Goal: Task Accomplishment & Management: Use online tool/utility

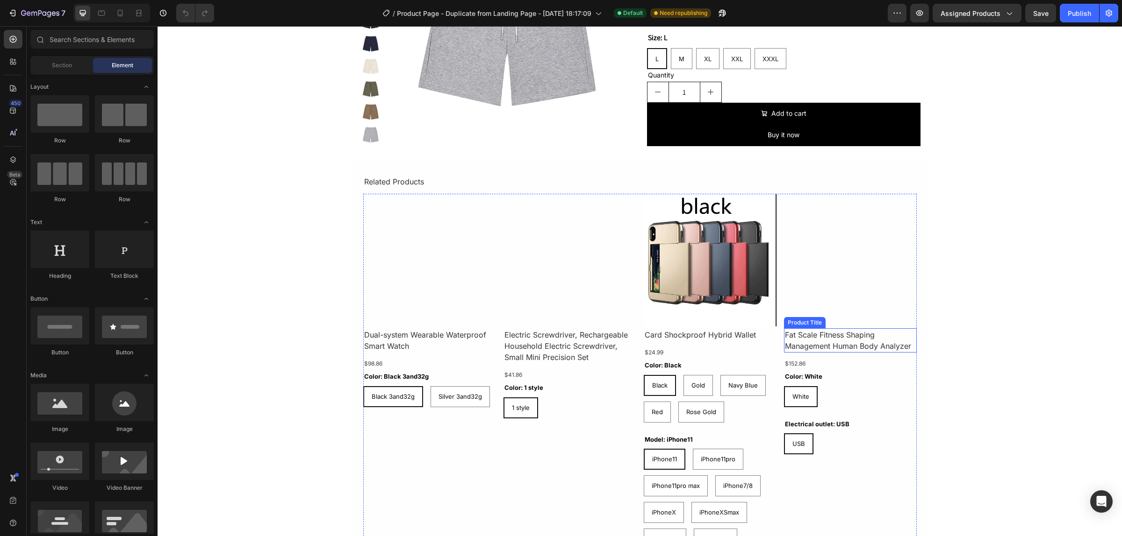
scroll to position [2453, 0]
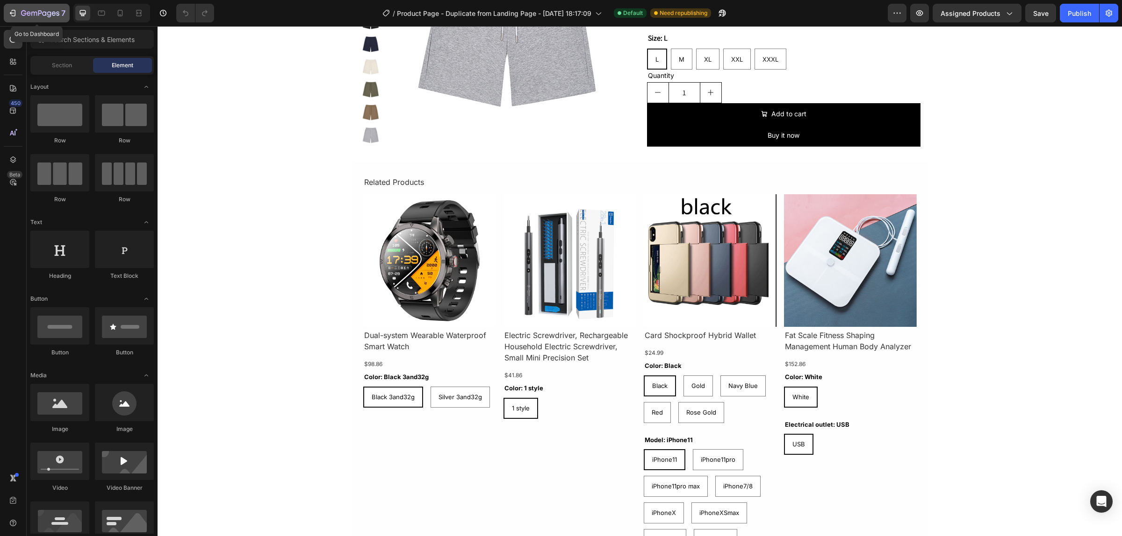
click at [6, 12] on button "7" at bounding box center [37, 13] width 66 height 19
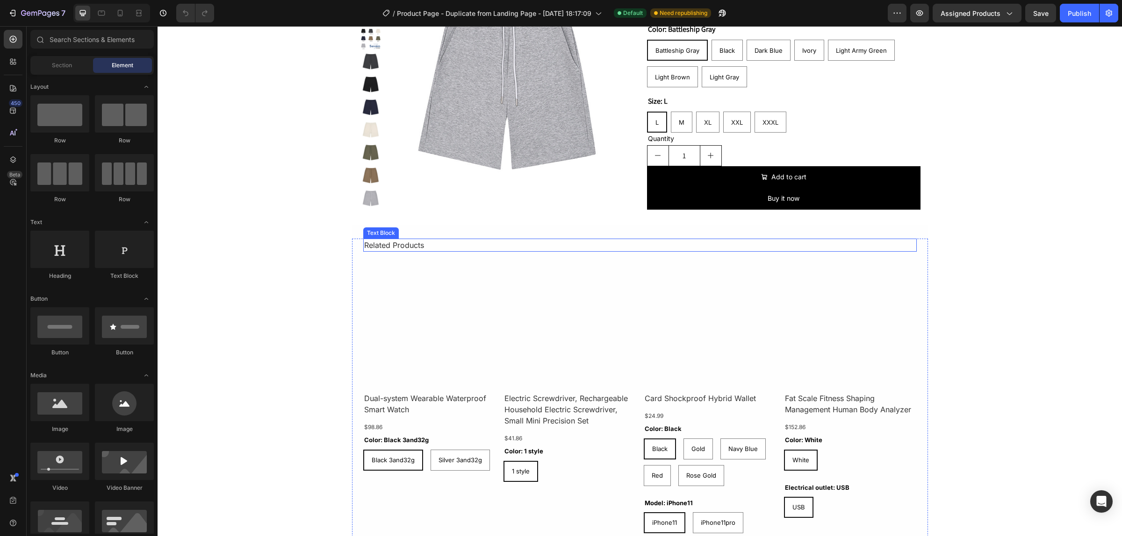
scroll to position [2385, 0]
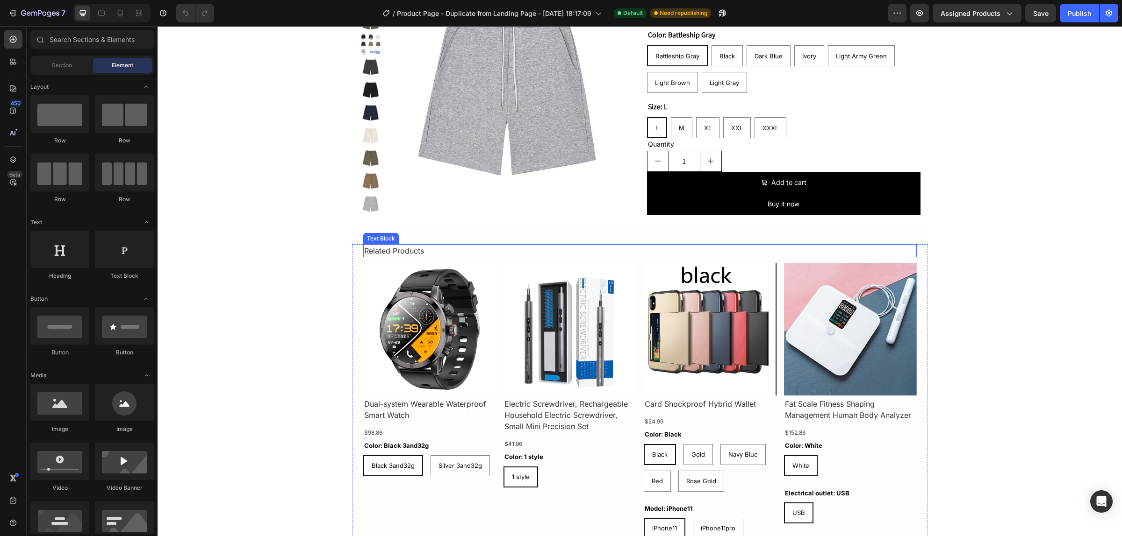
click at [379, 249] on div "Related Products" at bounding box center [639, 250] width 553 height 13
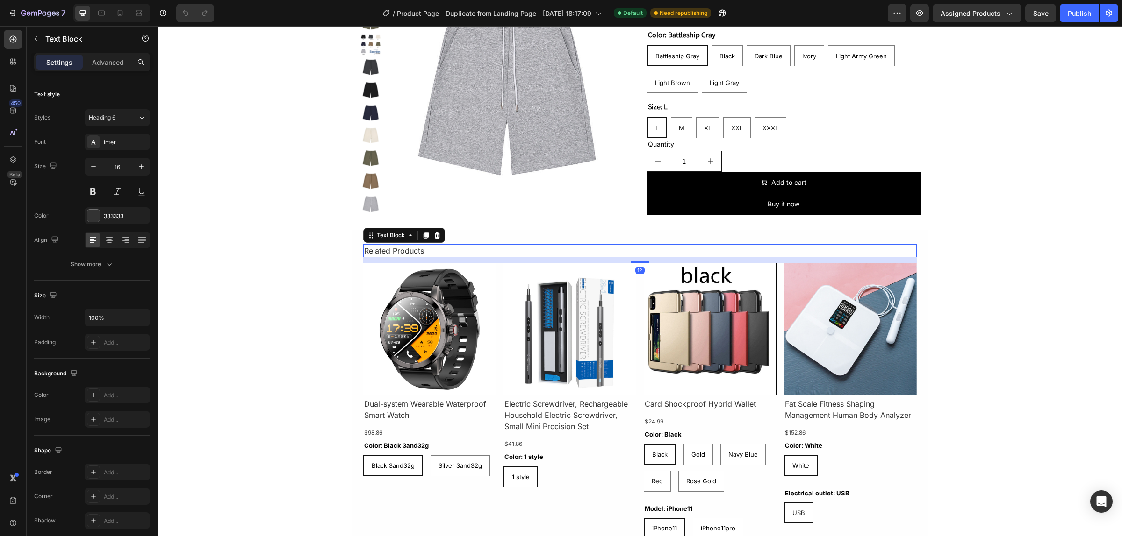
click at [509, 252] on div "Related Products" at bounding box center [639, 250] width 553 height 13
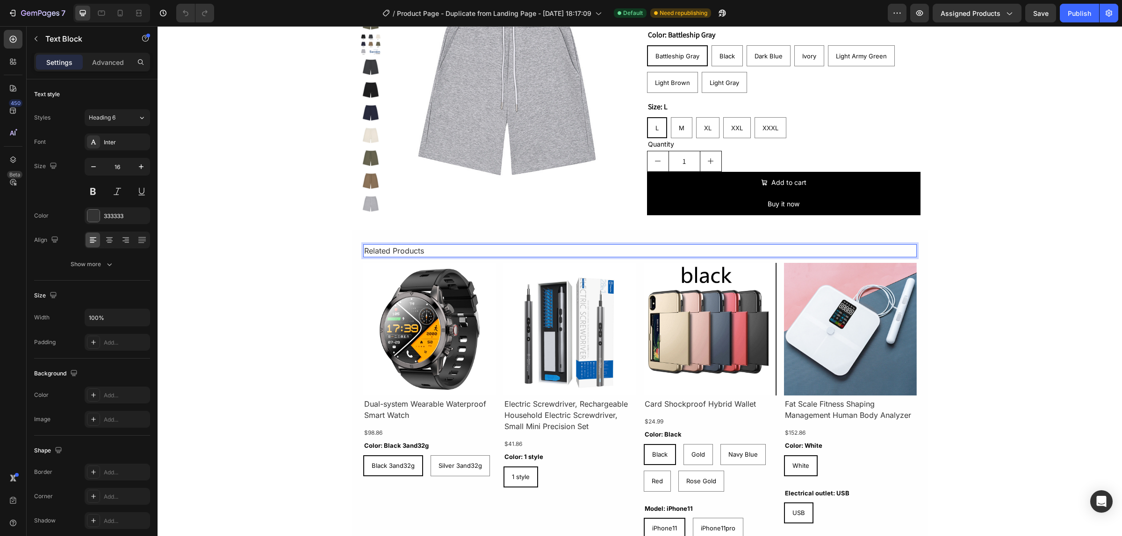
click at [466, 279] on img at bounding box center [429, 329] width 133 height 133
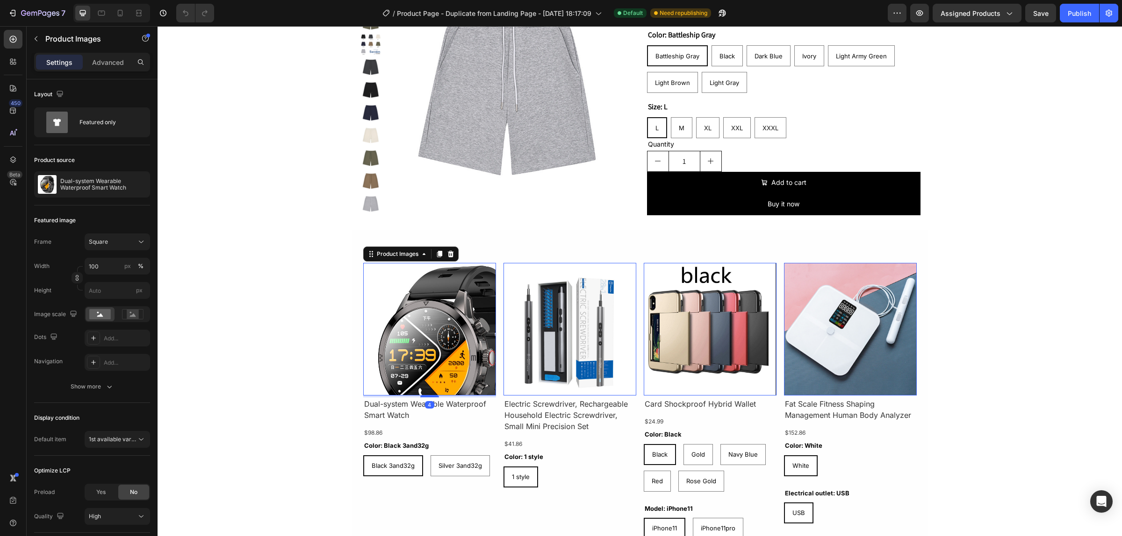
click at [377, 274] on img at bounding box center [429, 329] width 133 height 133
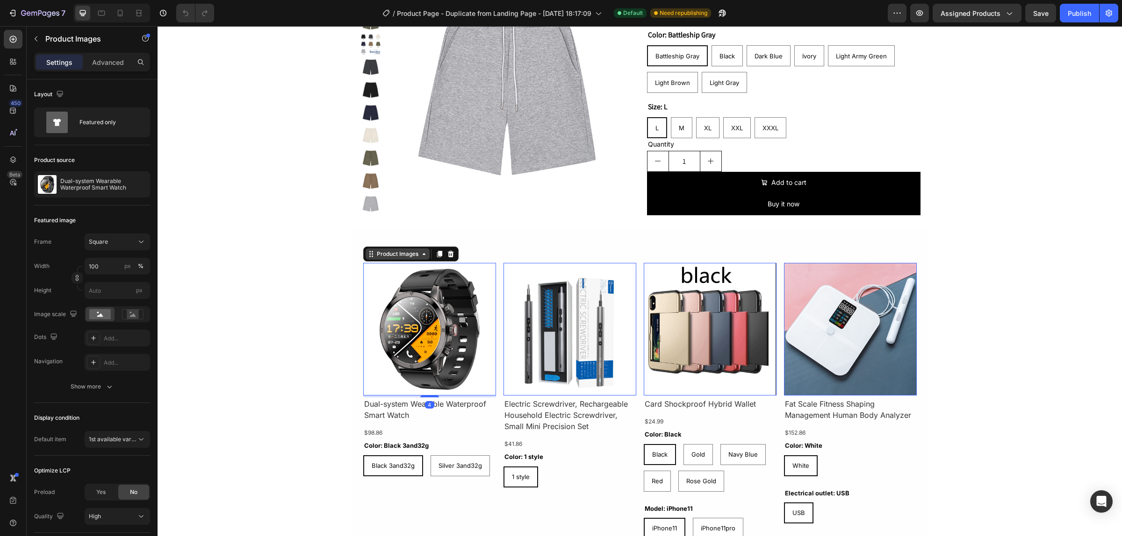
click at [396, 251] on div "Product Images" at bounding box center [397, 254] width 45 height 8
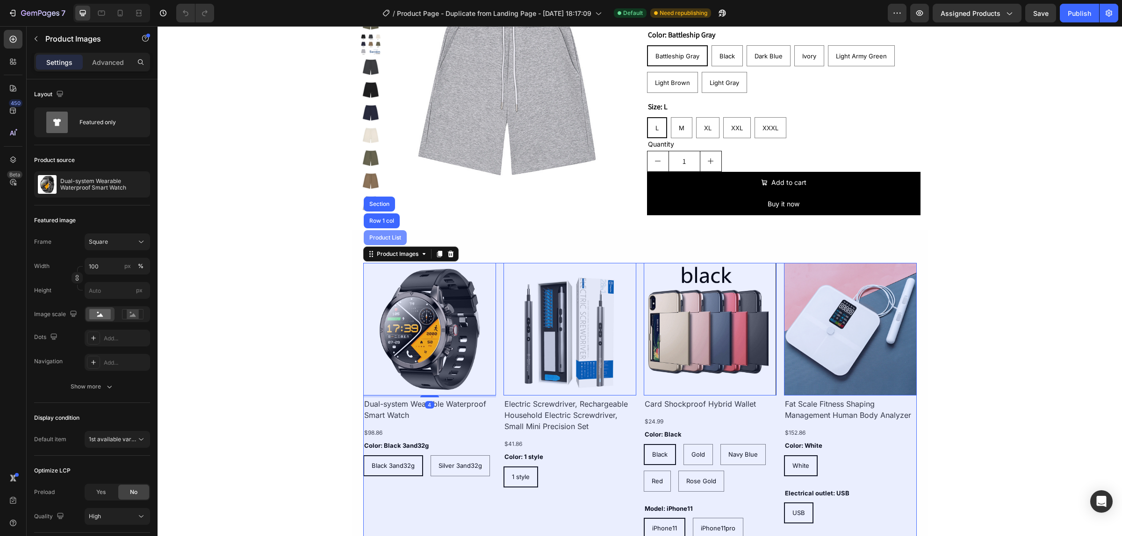
click at [386, 239] on div "Product List" at bounding box center [385, 238] width 36 height 6
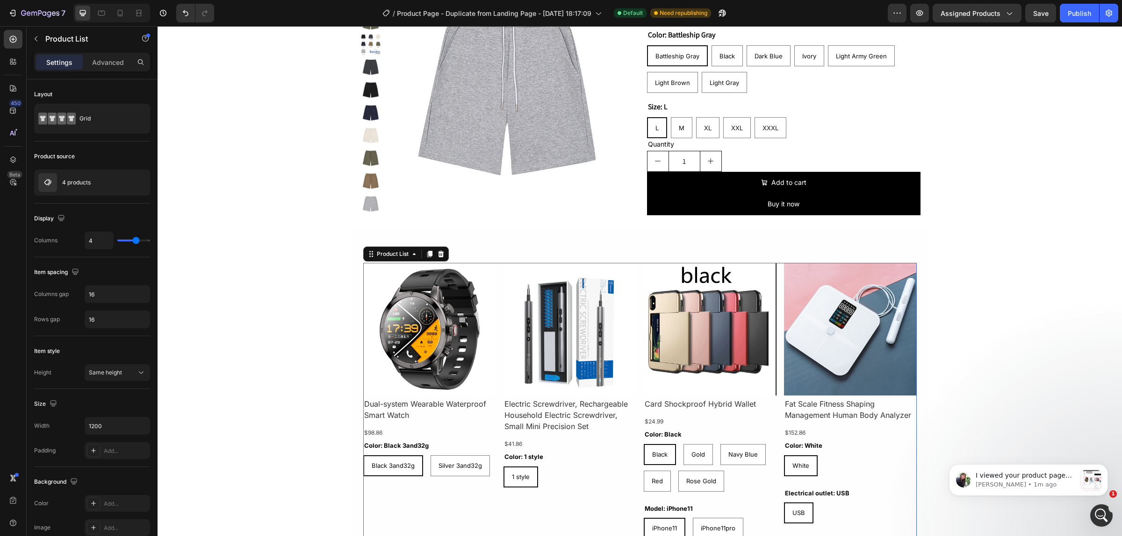
scroll to position [0, 0]
click at [113, 180] on div at bounding box center [128, 182] width 41 height 25
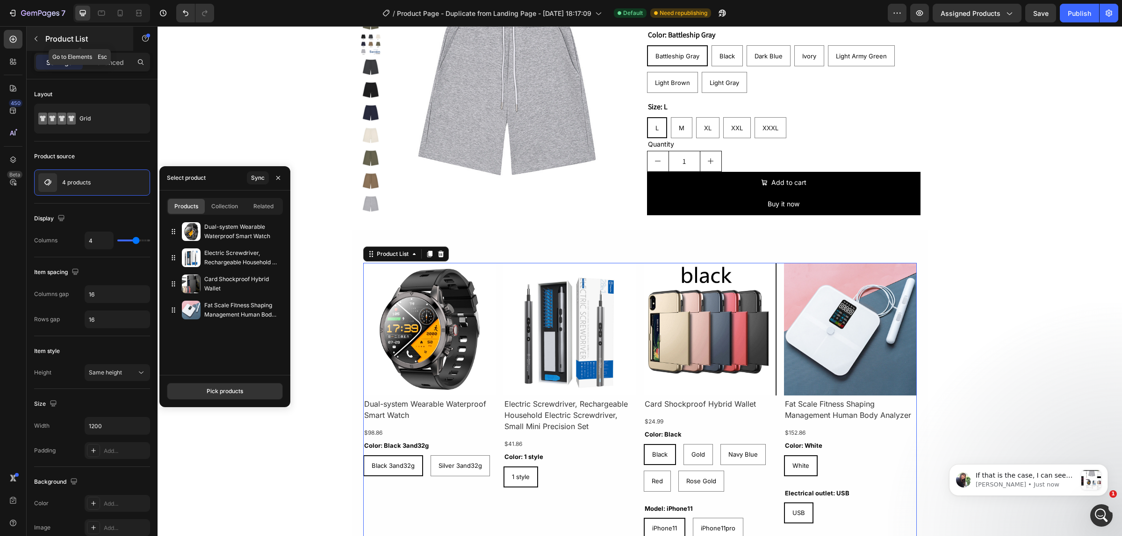
click at [85, 40] on p "Product List" at bounding box center [84, 38] width 79 height 11
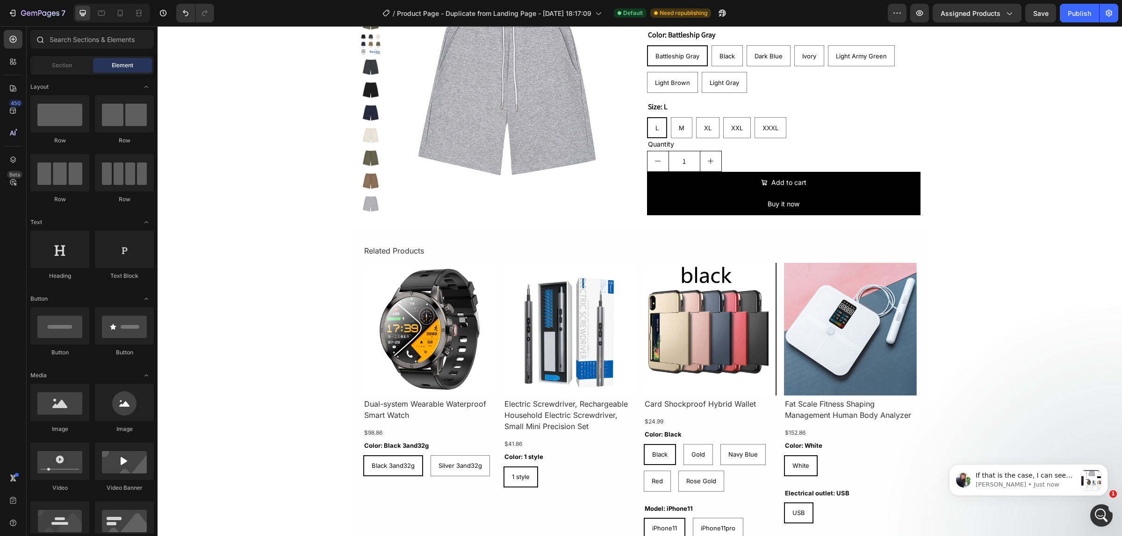
click at [43, 39] on icon at bounding box center [40, 40] width 7 height 7
click at [80, 41] on input "text" at bounding box center [91, 39] width 123 height 19
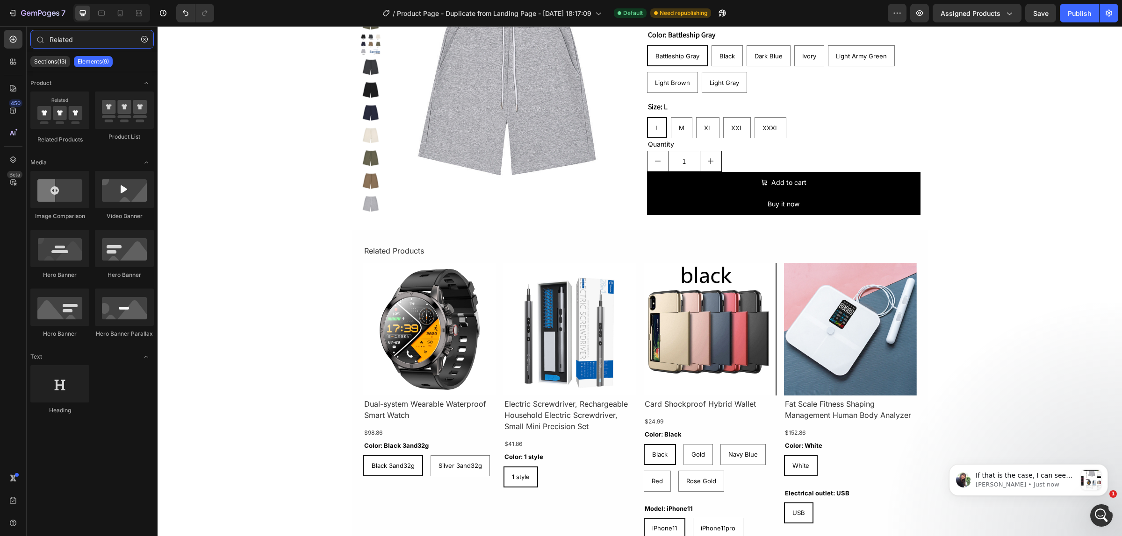
type input "Related"
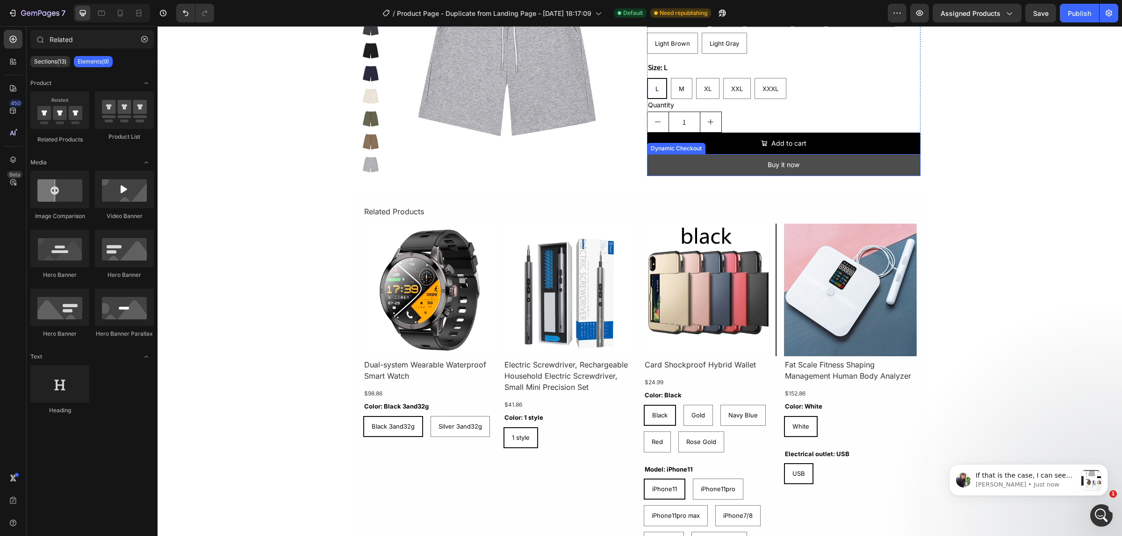
scroll to position [2443, 0]
